Goal: Find specific page/section

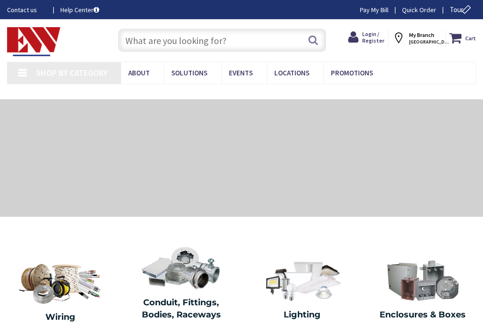
type input "Bridgeport, [STREET_ADDRESS]"
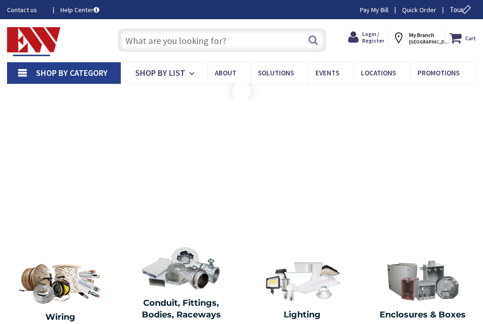
click at [255, 42] on input "text" at bounding box center [222, 40] width 208 height 23
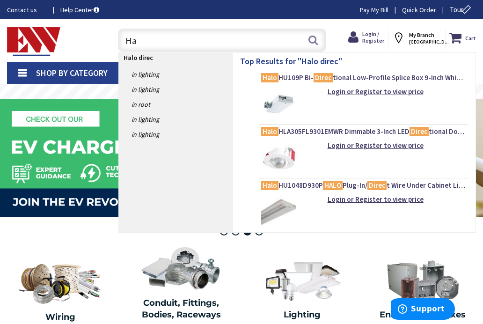
type input "H"
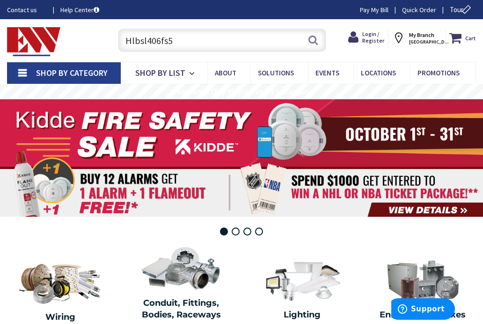
type input "Hlbsl406fs5"
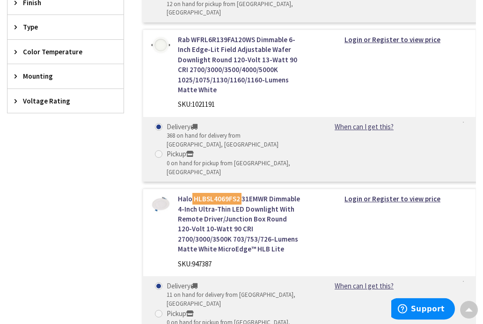
scroll to position [393, 0]
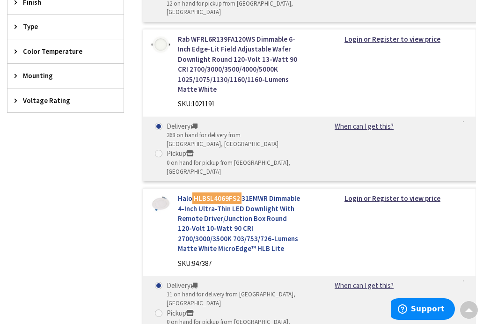
click at [272, 193] on link "Halo HLBSL4069FS2 31EMWR Dimmable 4-Inch Ultra-Thin LED Downlight With Remote D…" at bounding box center [240, 223] width 125 height 60
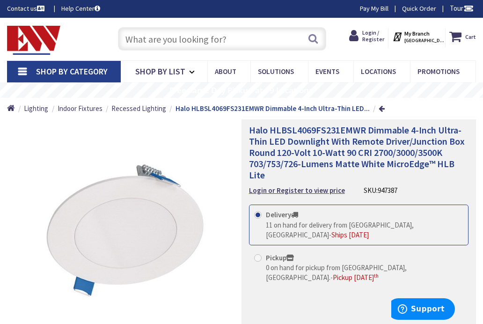
scroll to position [1, 0]
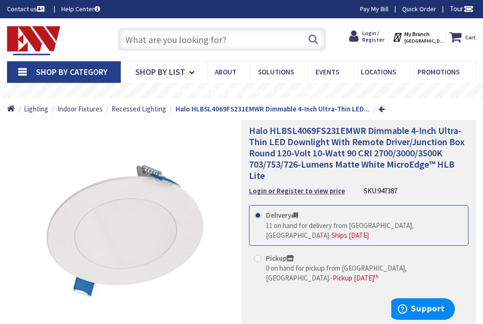
click at [271, 34] on input "text" at bounding box center [222, 39] width 208 height 23
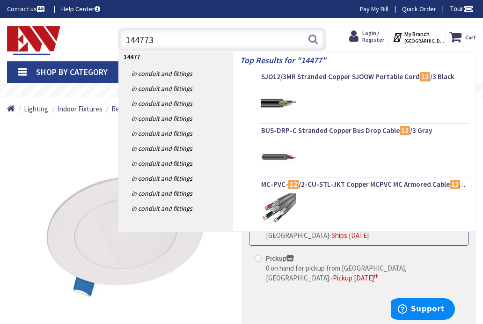
type input "1447732"
